Goal: Book appointment/travel/reservation

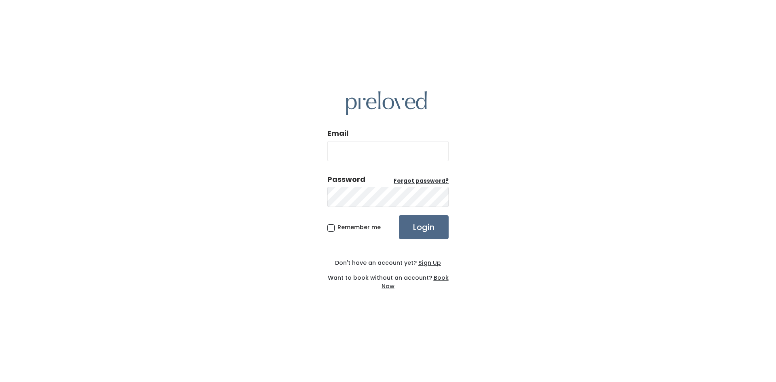
click at [396, 153] on input "Email" at bounding box center [388, 151] width 121 height 20
type input "[EMAIL_ADDRESS][PERSON_NAME][DOMAIN_NAME]"
click at [422, 225] on input "Login" at bounding box center [424, 227] width 50 height 24
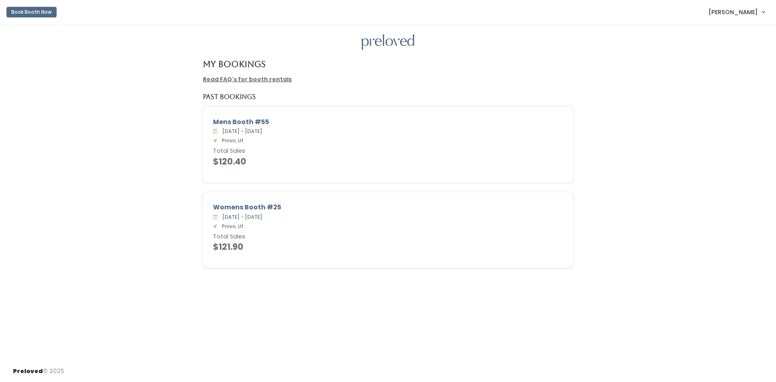
click at [33, 11] on button "Book Booth Now" at bounding box center [31, 12] width 50 height 11
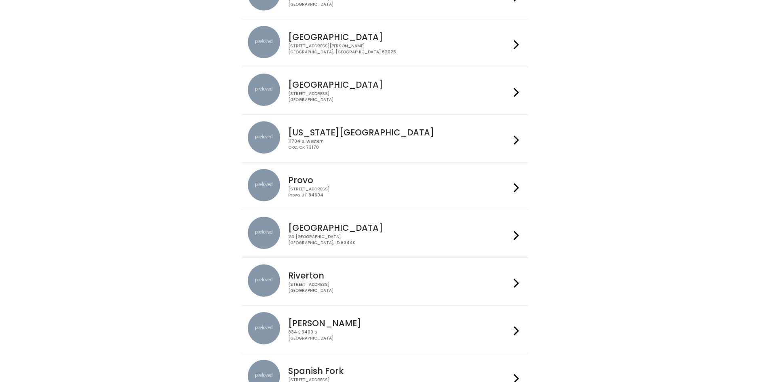
scroll to position [114, 0]
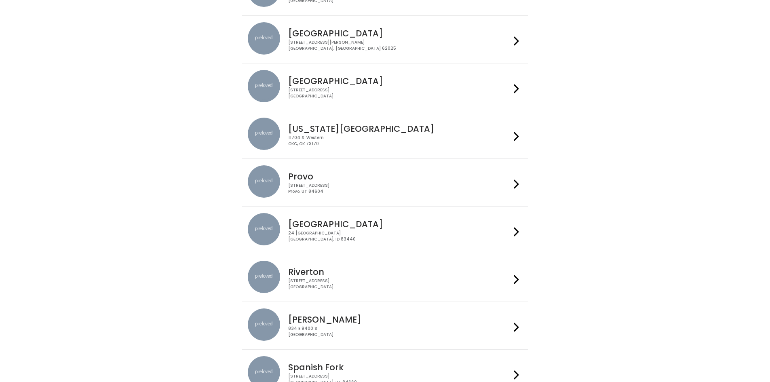
click at [519, 182] on icon at bounding box center [516, 184] width 5 height 12
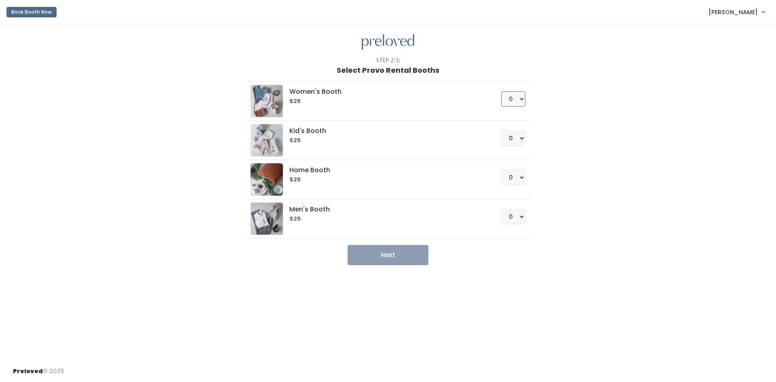
click at [518, 96] on select "0 1 2 3 4" at bounding box center [513, 98] width 24 height 15
select select "1"
click at [501, 91] on select "0 1 2 3 4" at bounding box center [513, 98] width 24 height 15
click at [519, 215] on select "0 1 2 3 4" at bounding box center [513, 216] width 24 height 15
select select "1"
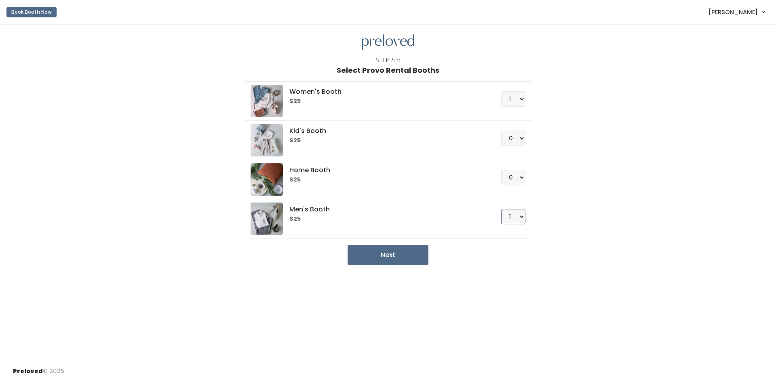
click at [501, 209] on select "0 1 2 3 4" at bounding box center [513, 216] width 24 height 15
click at [398, 247] on button "Next" at bounding box center [388, 255] width 81 height 20
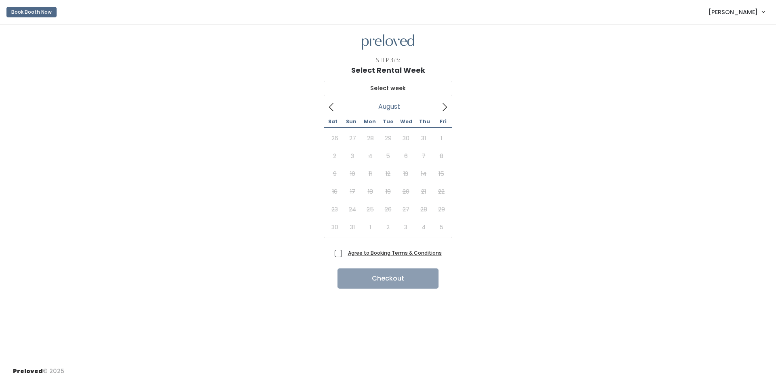
click at [446, 108] on icon at bounding box center [445, 107] width 4 height 8
type input "September 13 to September 19"
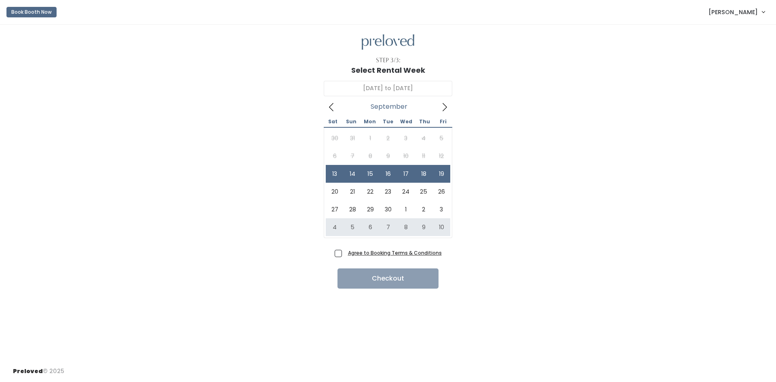
click at [345, 254] on span "Agree to Booking Terms & Conditions" at bounding box center [393, 253] width 97 height 8
click at [345, 254] on input "Agree to Booking Terms & Conditions" at bounding box center [347, 251] width 5 height 5
checkbox input "true"
click at [368, 277] on button "Checkout" at bounding box center [388, 279] width 101 height 20
